Goal: Information Seeking & Learning: Learn about a topic

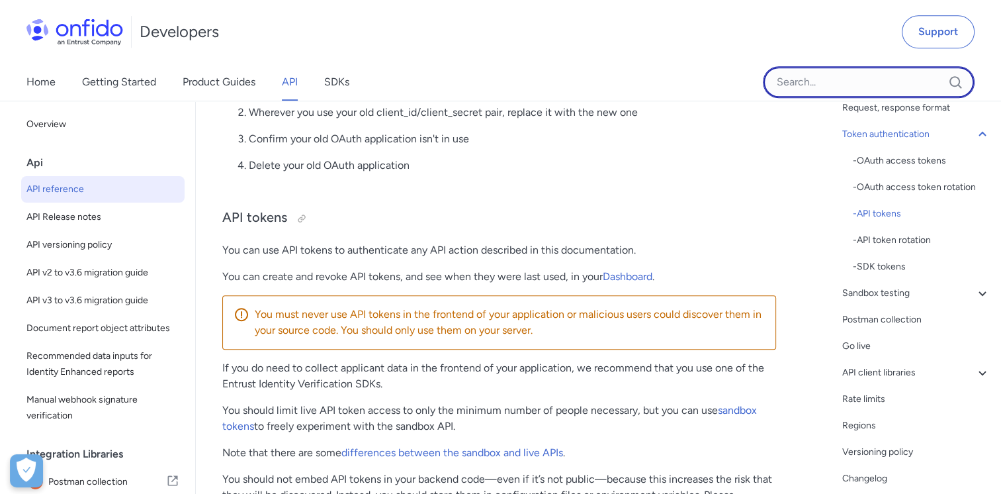
click at [827, 87] on input "Onfido search input field" at bounding box center [869, 82] width 212 height 32
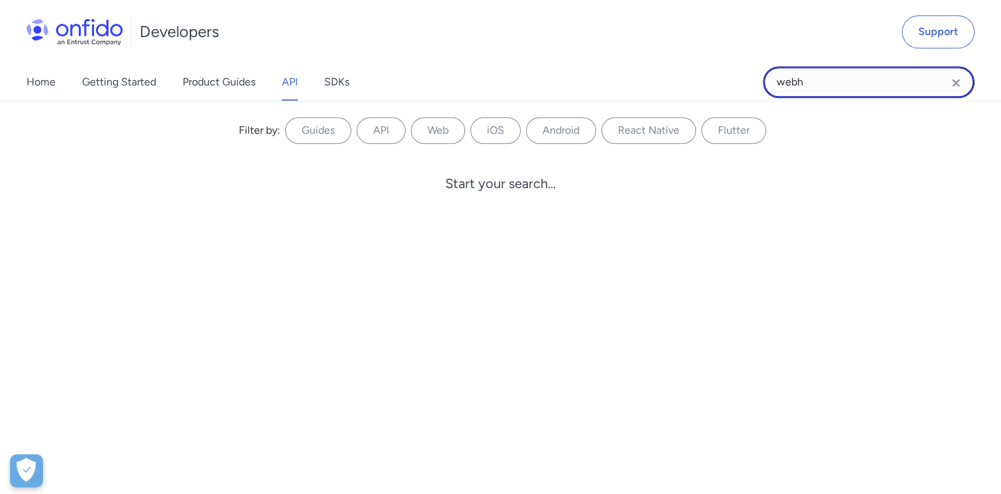
scroll to position [154, 0]
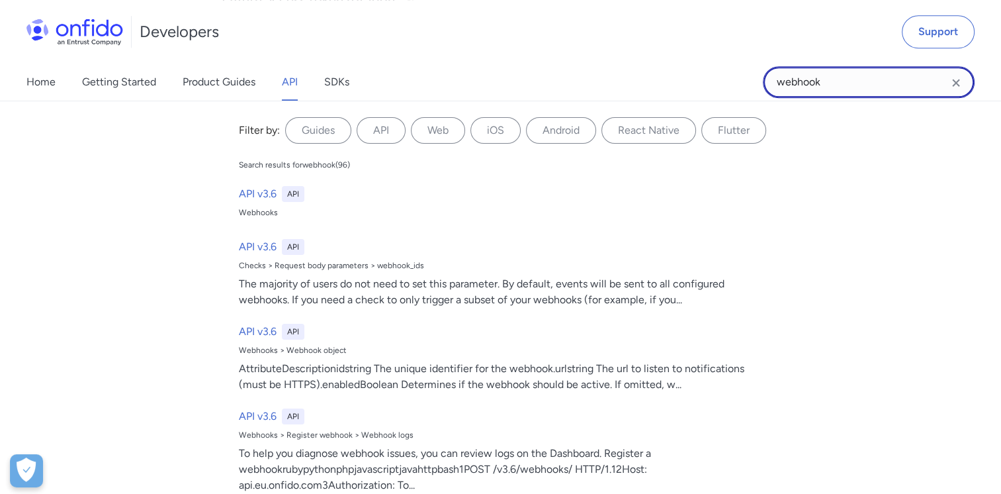
type input "webhook"
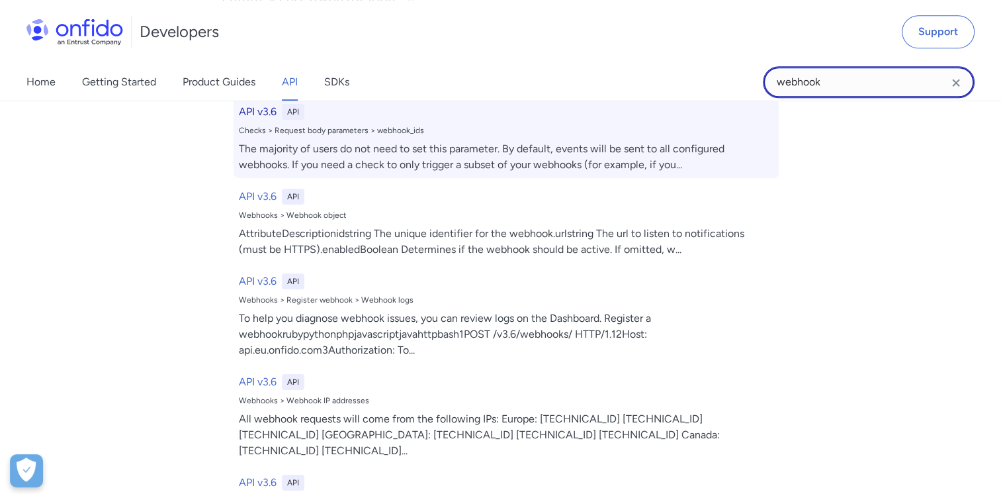
scroll to position [0, 0]
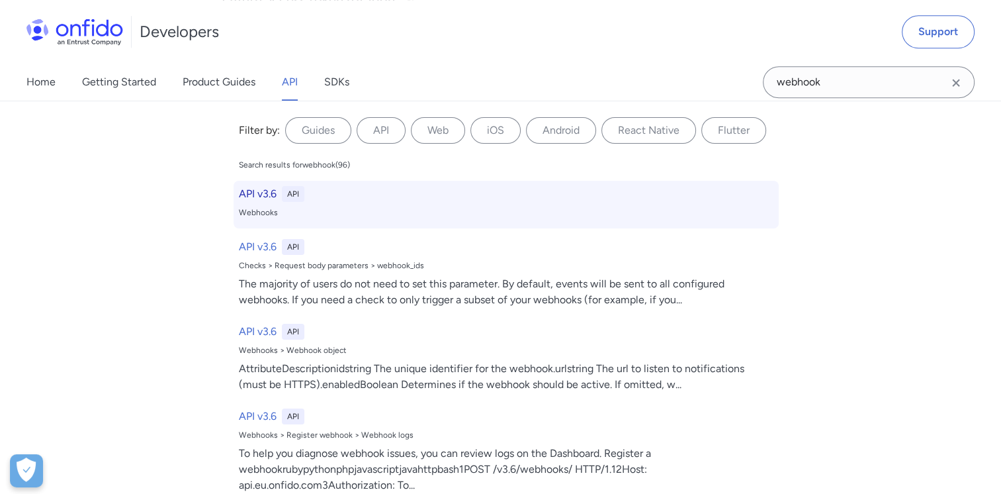
click at [251, 189] on h6 "API v3.6" at bounding box center [258, 194] width 38 height 16
click at [268, 193] on h6 "API v3.6" at bounding box center [258, 194] width 38 height 16
click at [242, 195] on h6 "API v3.6" at bounding box center [258, 194] width 38 height 16
click at [251, 197] on h6 "API v3.6" at bounding box center [258, 194] width 38 height 16
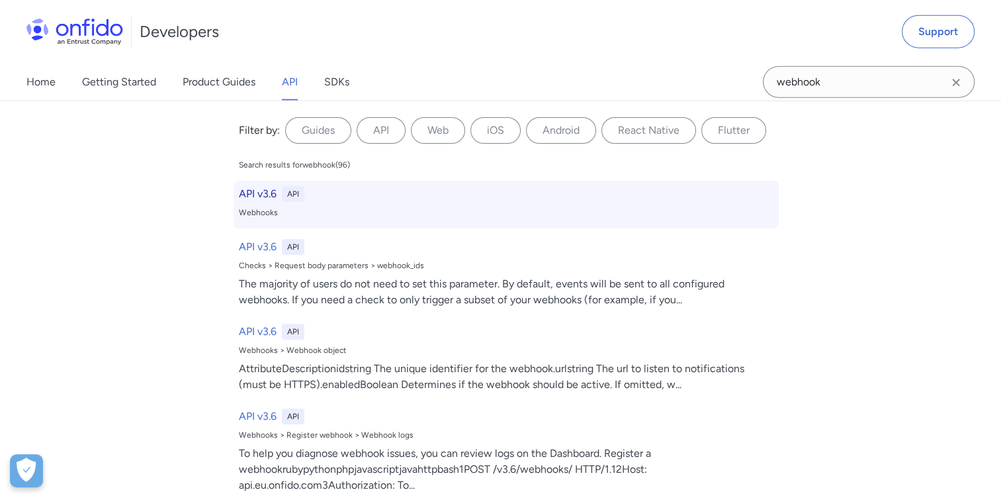
click at [251, 197] on h6 "API v3.6" at bounding box center [258, 194] width 38 height 16
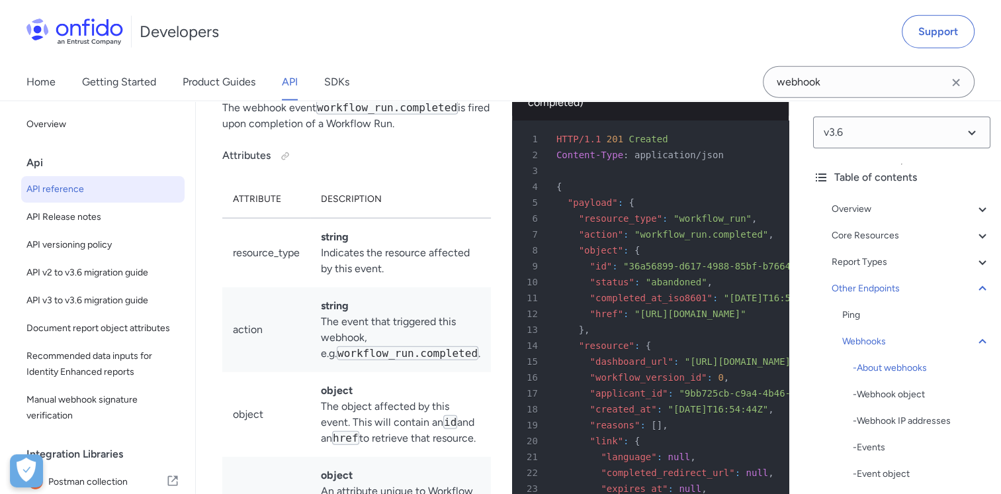
drag, startPoint x: 477, startPoint y: 359, endPoint x: 624, endPoint y: 351, distance: 147.2
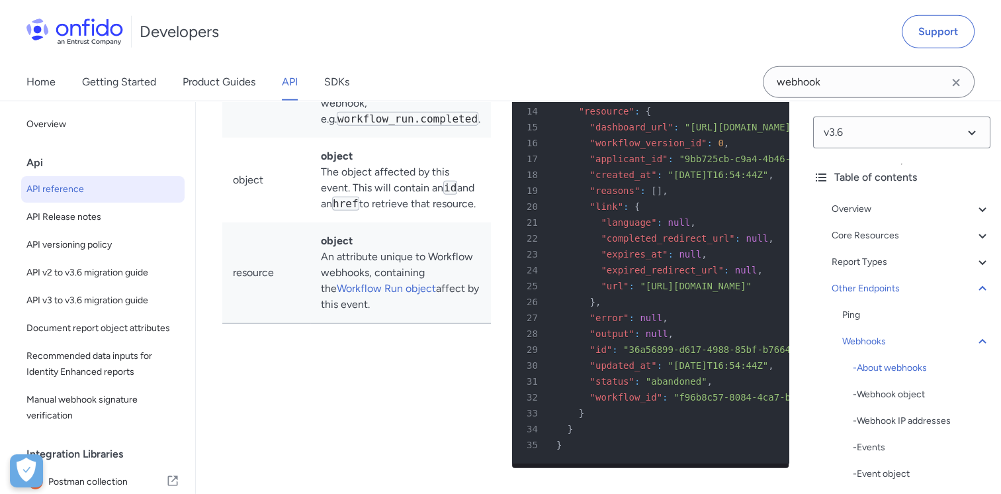
scroll to position [118696, 0]
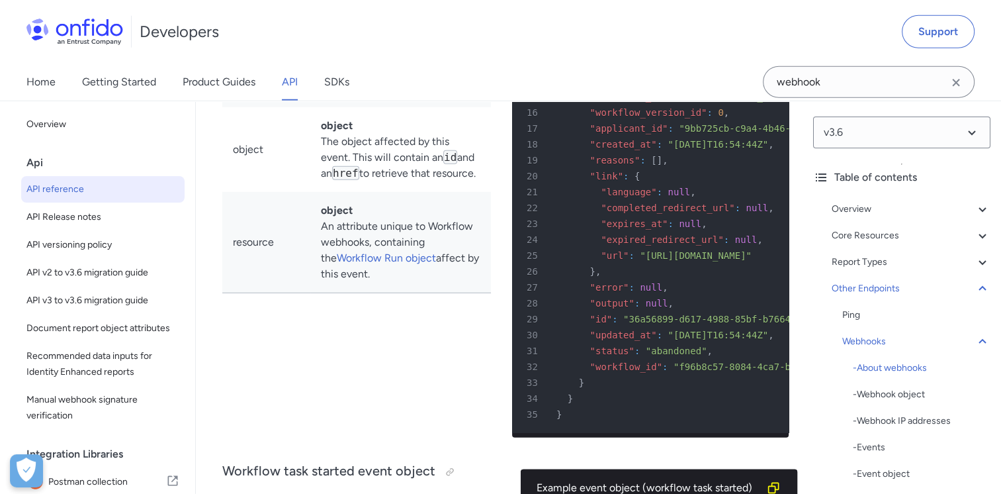
drag, startPoint x: 354, startPoint y: 279, endPoint x: 652, endPoint y: 277, distance: 297.8
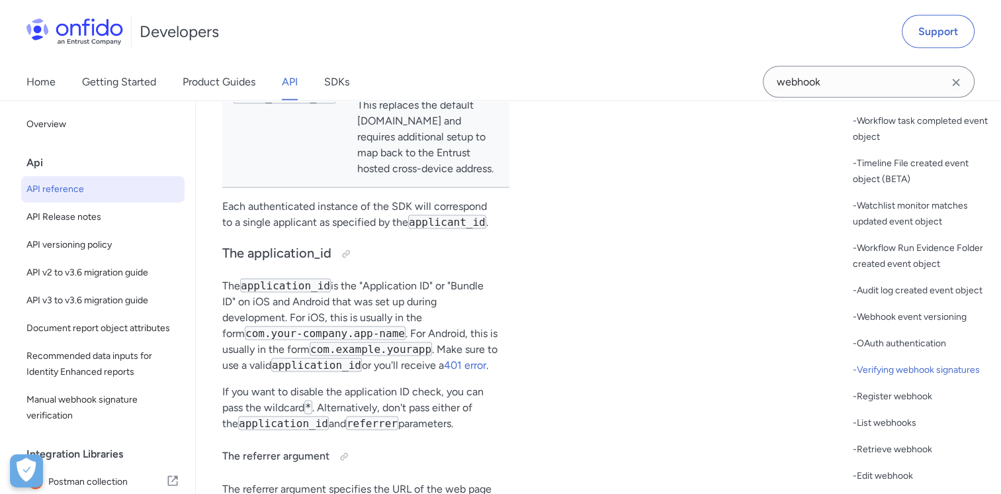
scroll to position [127871, 0]
